Goal: Task Accomplishment & Management: Manage account settings

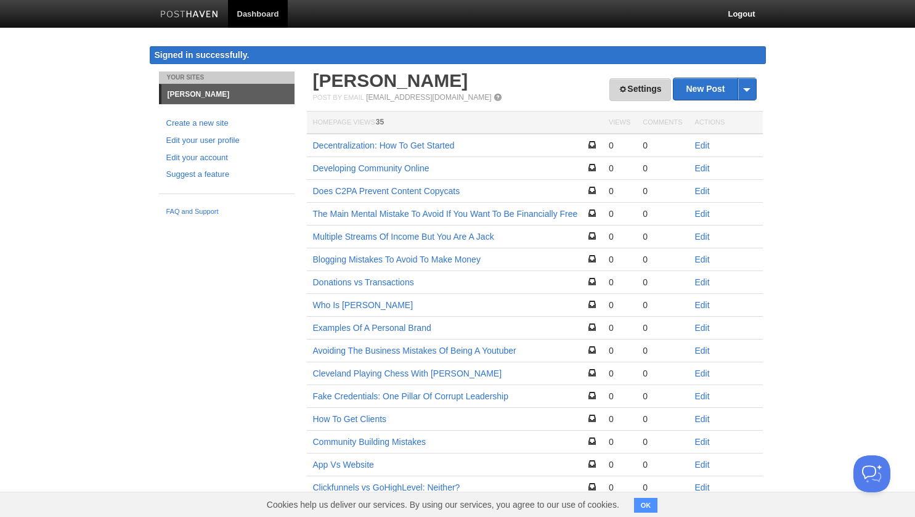
click at [636, 101] on link "Settings" at bounding box center [639, 89] width 61 height 23
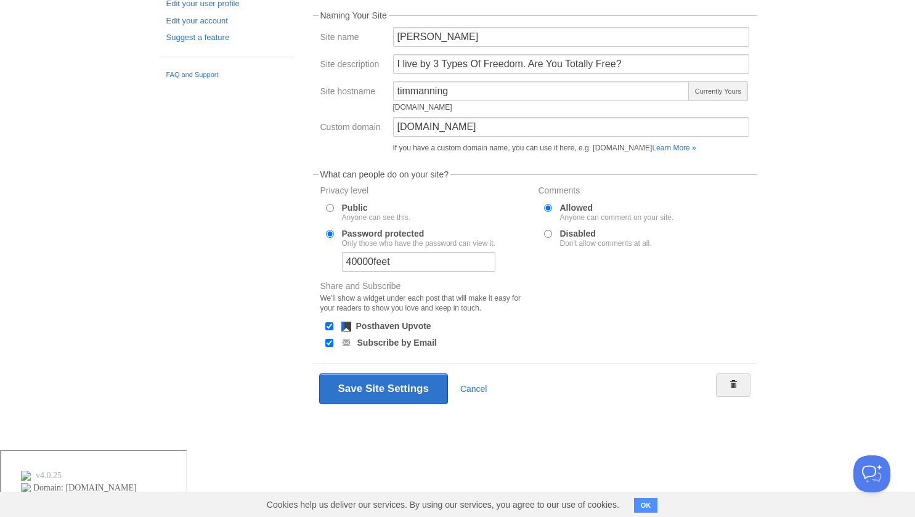
scroll to position [136, 0]
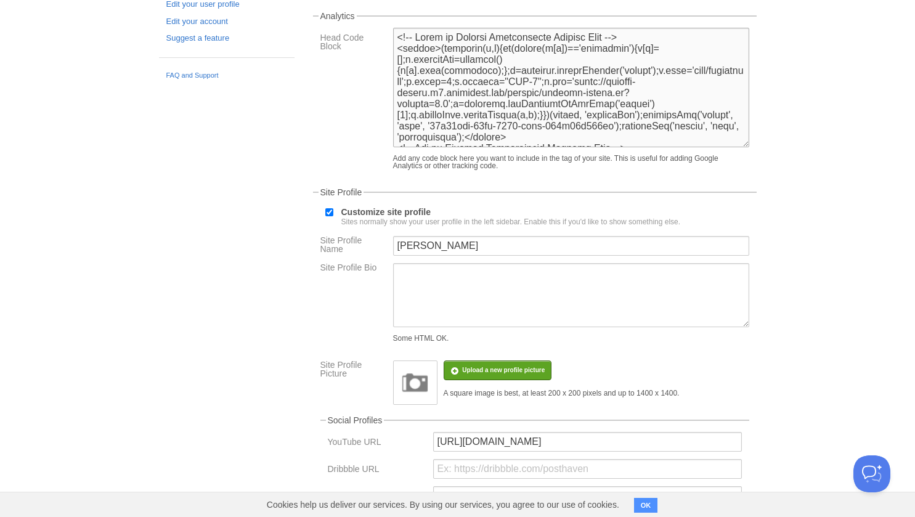
drag, startPoint x: 482, startPoint y: 230, endPoint x: 267, endPoint y: 176, distance: 221.9
click at [313, 176] on fieldset "Analytics Head Code Block Add any code block here you want to include in the ta…" at bounding box center [535, 94] width 444 height 164
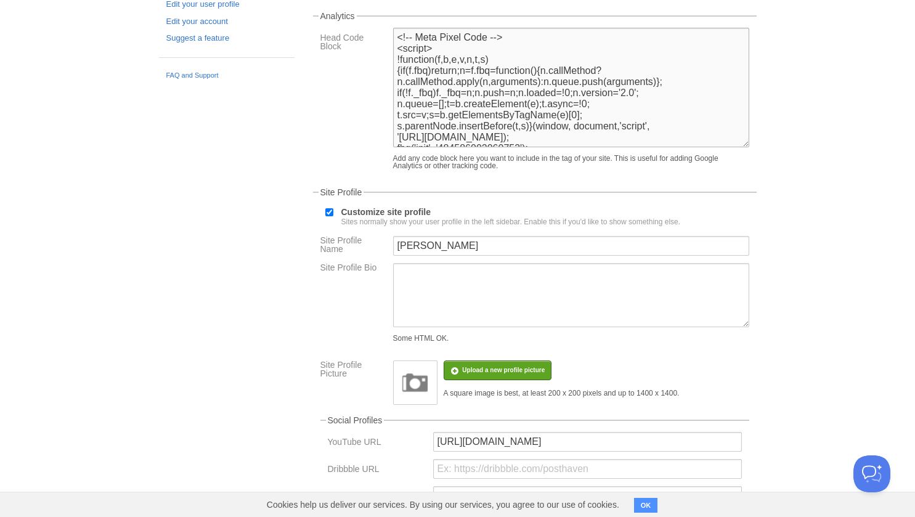
paste textarea "<!-- Start of Provely Stream Display Code --> <script>(function(w,n){if(typeof(…"
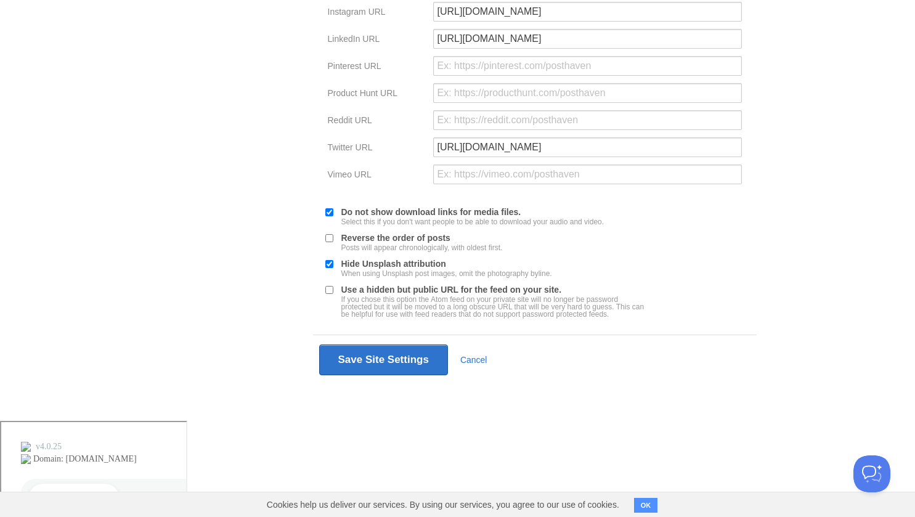
scroll to position [726, 0]
type textarea "<!-- Start of Provely Stream Display Code --> <script>(function(w,n){if(typeof(…"
click at [319, 375] on button "Save Site Settings" at bounding box center [383, 359] width 129 height 31
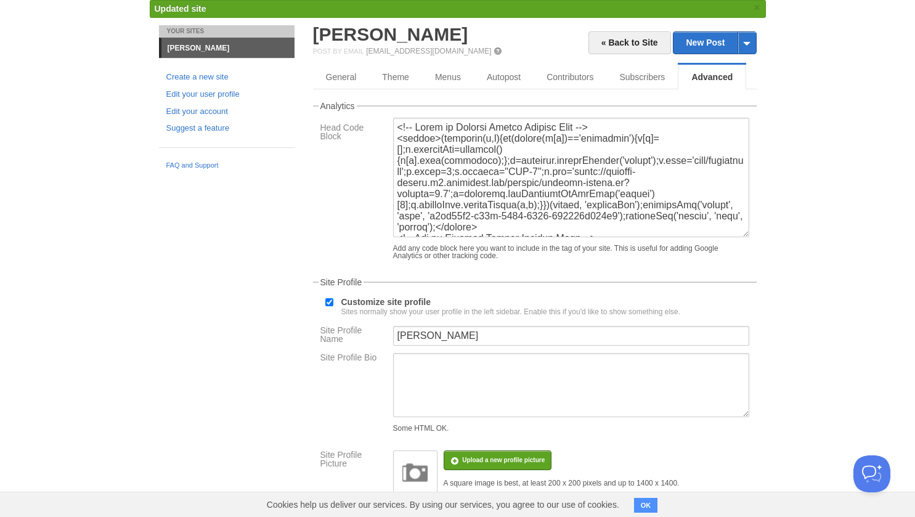
scroll to position [0, 0]
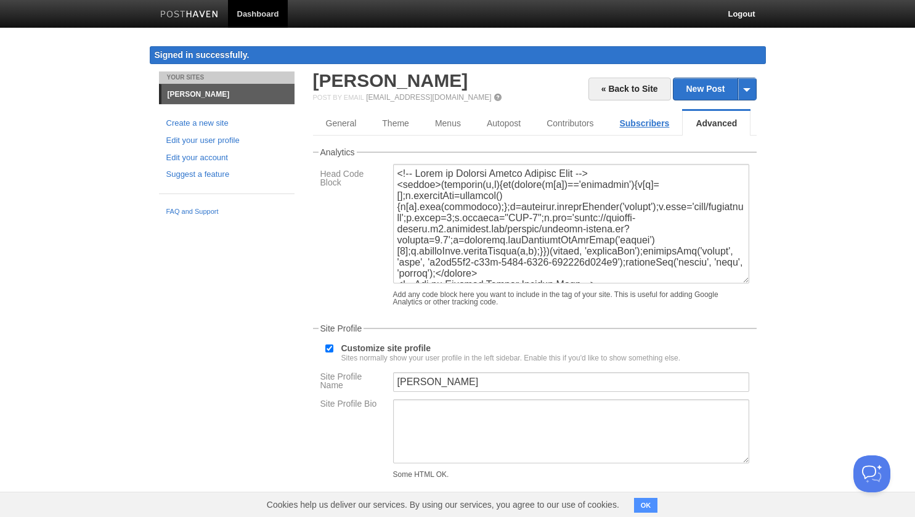
click at [606, 136] on link "Subscribers" at bounding box center [644, 123] width 76 height 25
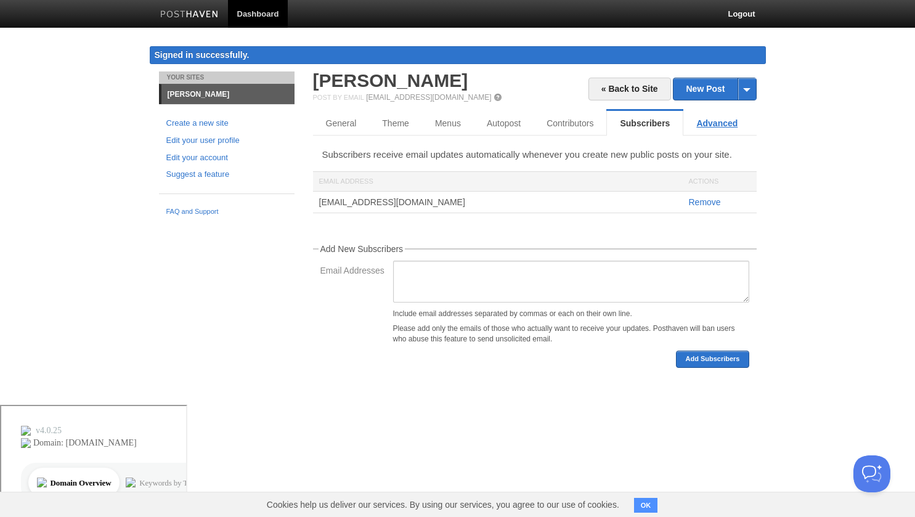
click at [683, 136] on link "Advanced" at bounding box center [716, 123] width 67 height 25
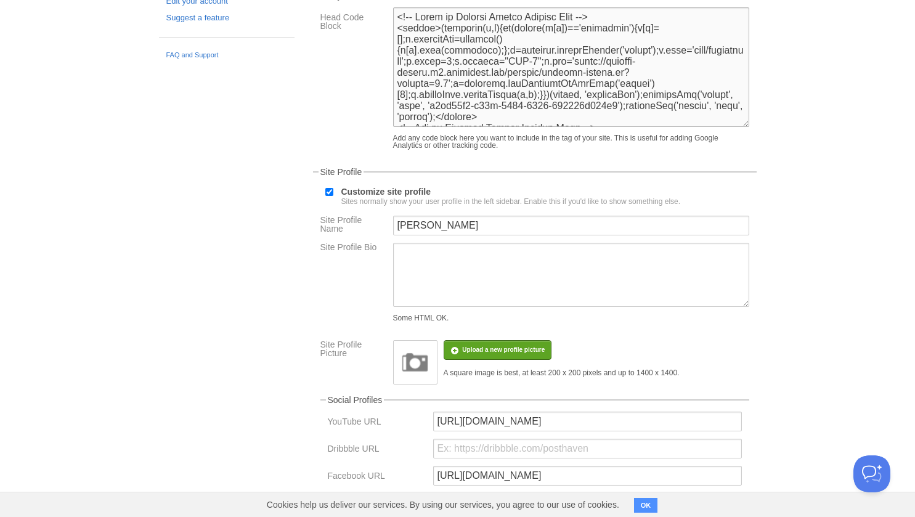
drag, startPoint x: 471, startPoint y: 230, endPoint x: 261, endPoint y: 144, distance: 226.8
click at [313, 144] on fieldset "Analytics Head Code Block Add any code block here you want to include in the ta…" at bounding box center [535, 73] width 444 height 164
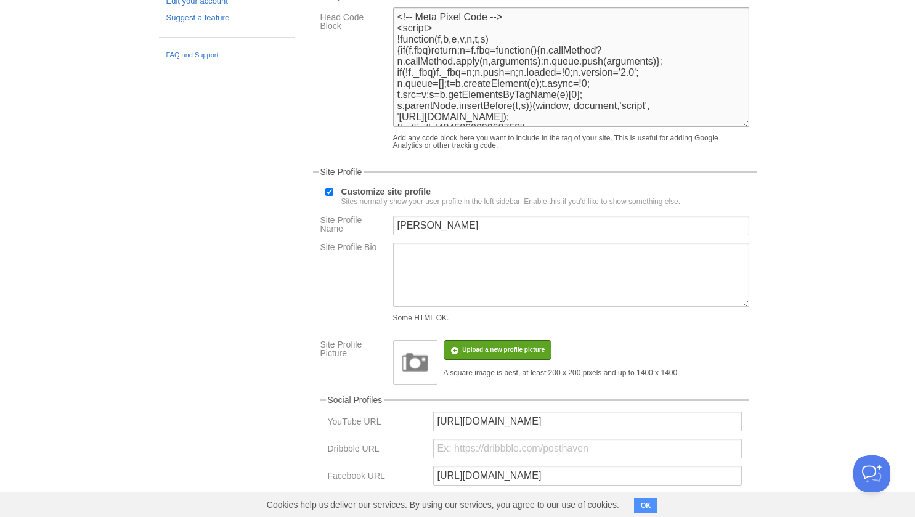
paste textarea "<!-- Start of Provely Stream Display Code --> <script>(function(w,n){if(typeof(…"
type textarea "<!-- Start of Provely Stream Display Code --> <script>(function(w,n){if(typeof(…"
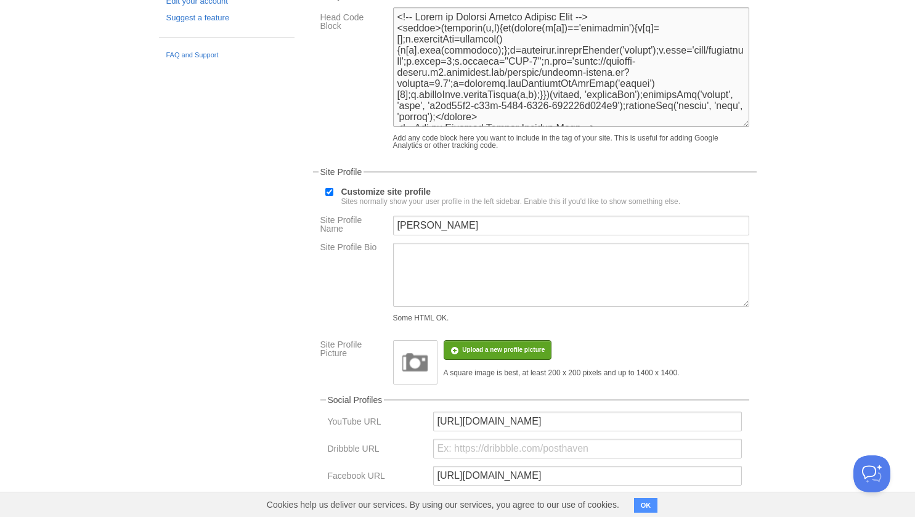
scroll to position [726, 0]
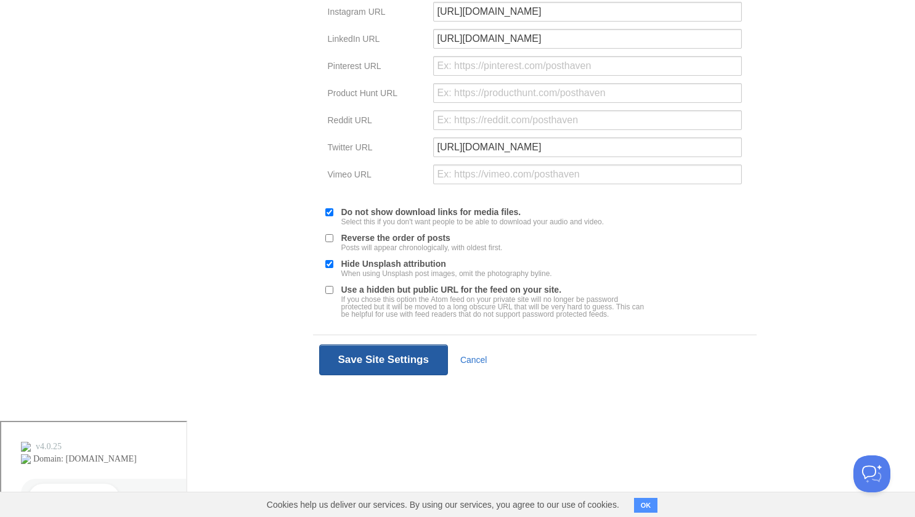
click at [319, 375] on button "Save Site Settings" at bounding box center [383, 359] width 129 height 31
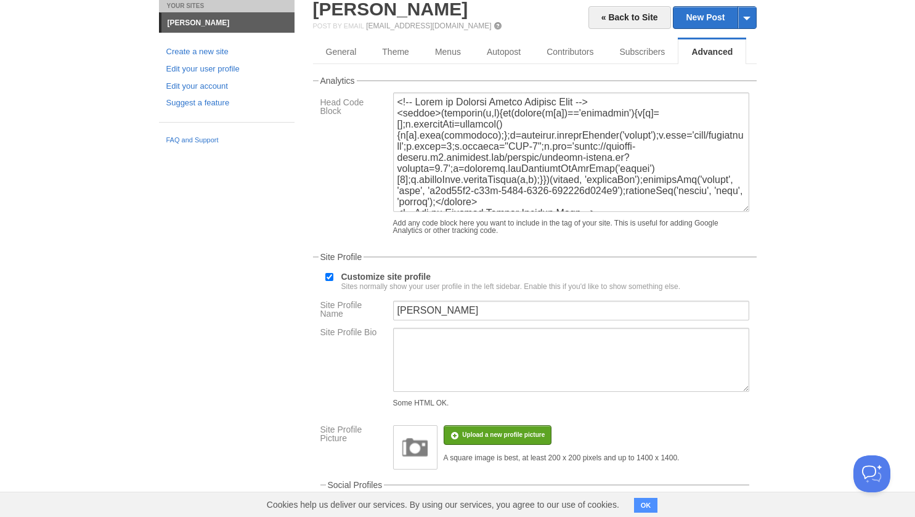
scroll to position [0, 0]
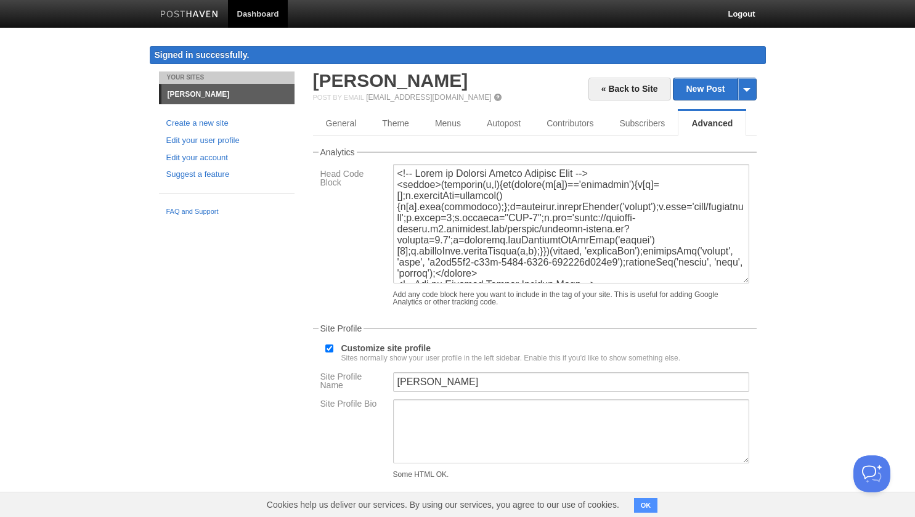
drag, startPoint x: 717, startPoint y: 2, endPoint x: 729, endPoint y: 131, distance: 129.3
drag, startPoint x: 768, startPoint y: 5, endPoint x: 729, endPoint y: 107, distance: 109.0
